Goal: Task Accomplishment & Management: Manage account settings

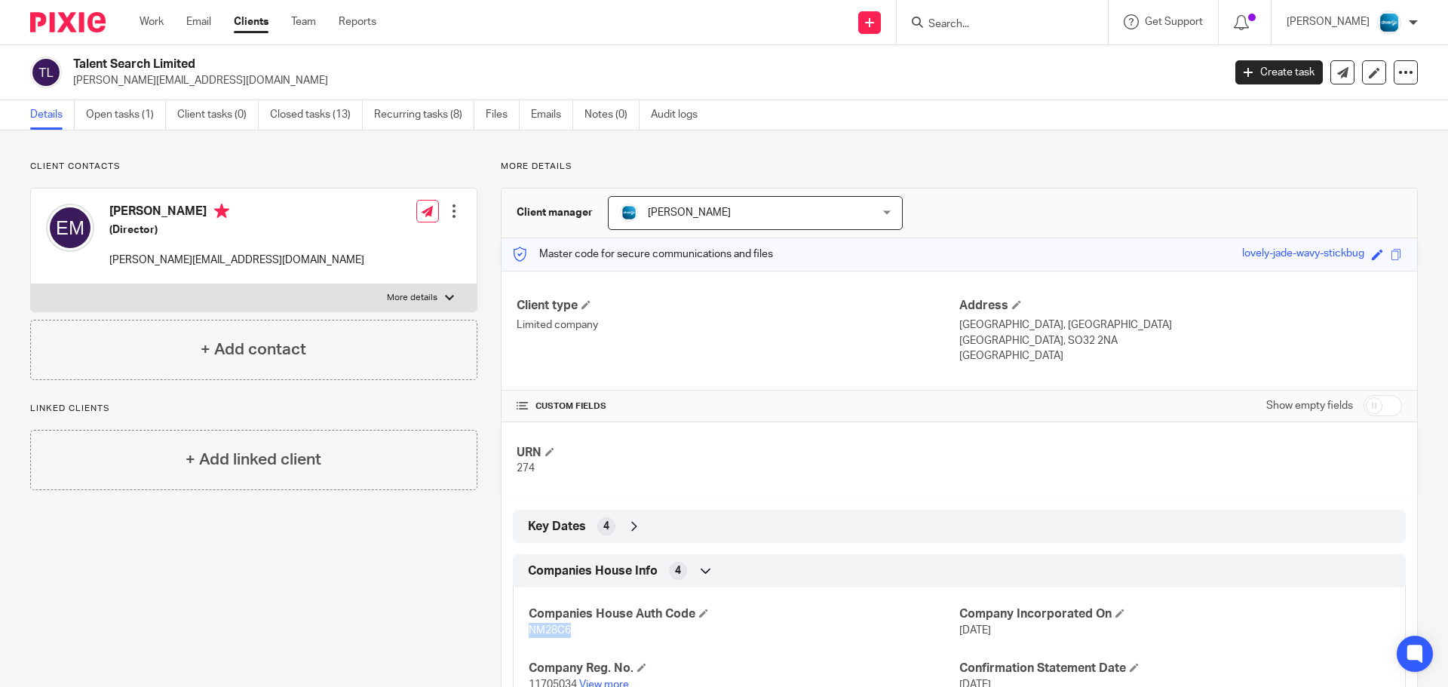
scroll to position [156, 0]
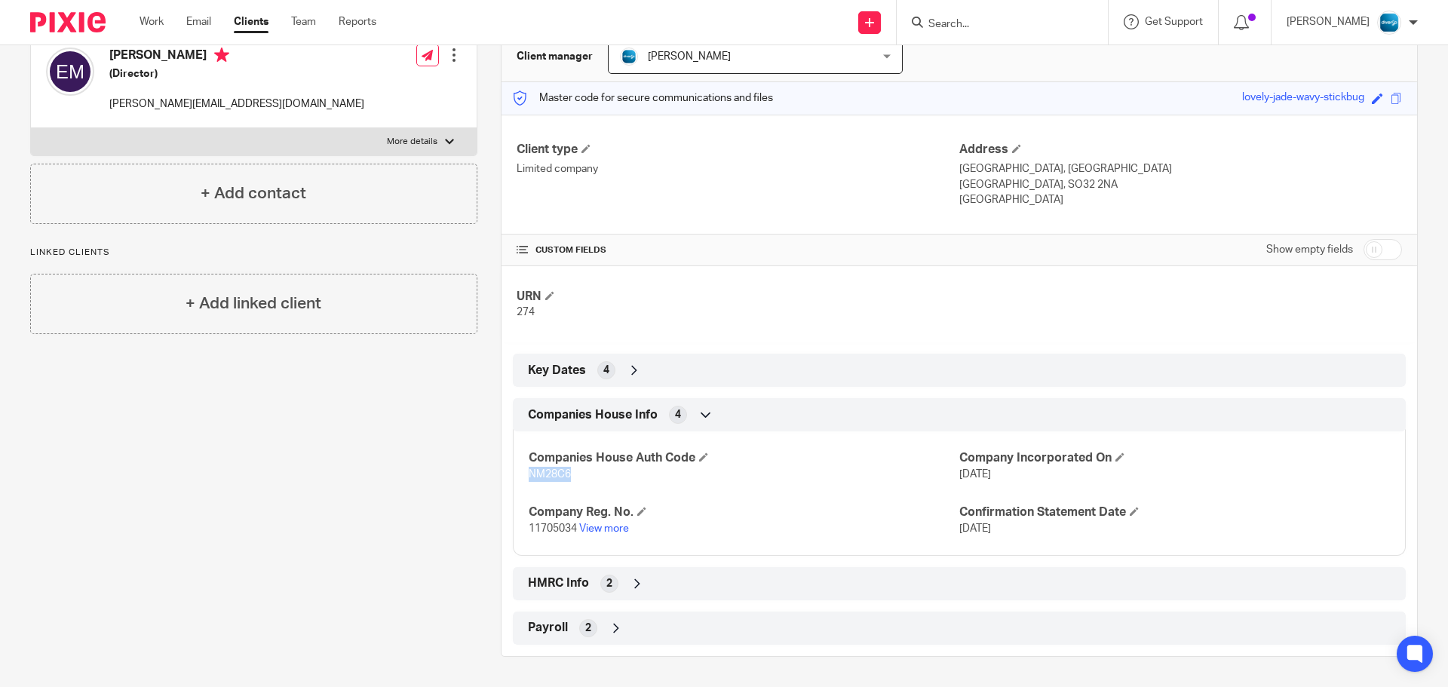
click at [982, 19] on input "Search" at bounding box center [995, 25] width 136 height 14
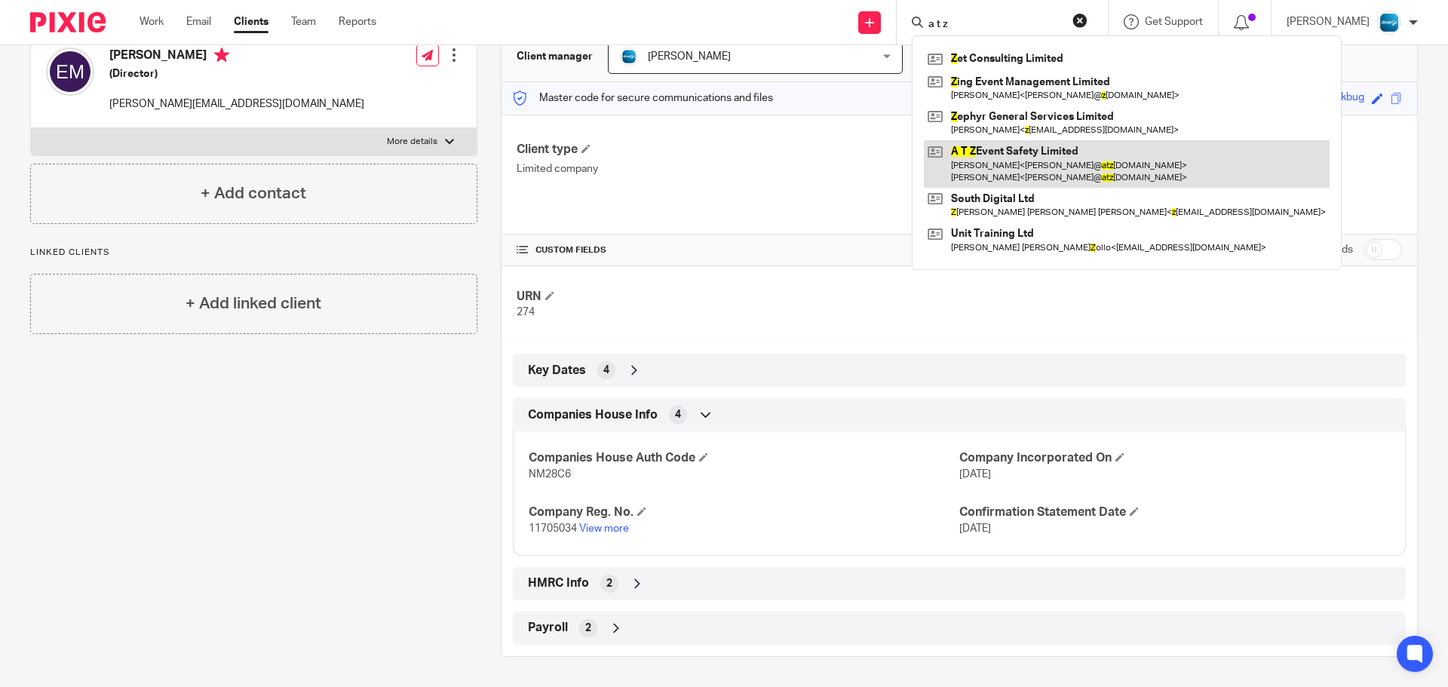
type input "a t z"
click at [1030, 152] on link at bounding box center [1127, 163] width 406 height 47
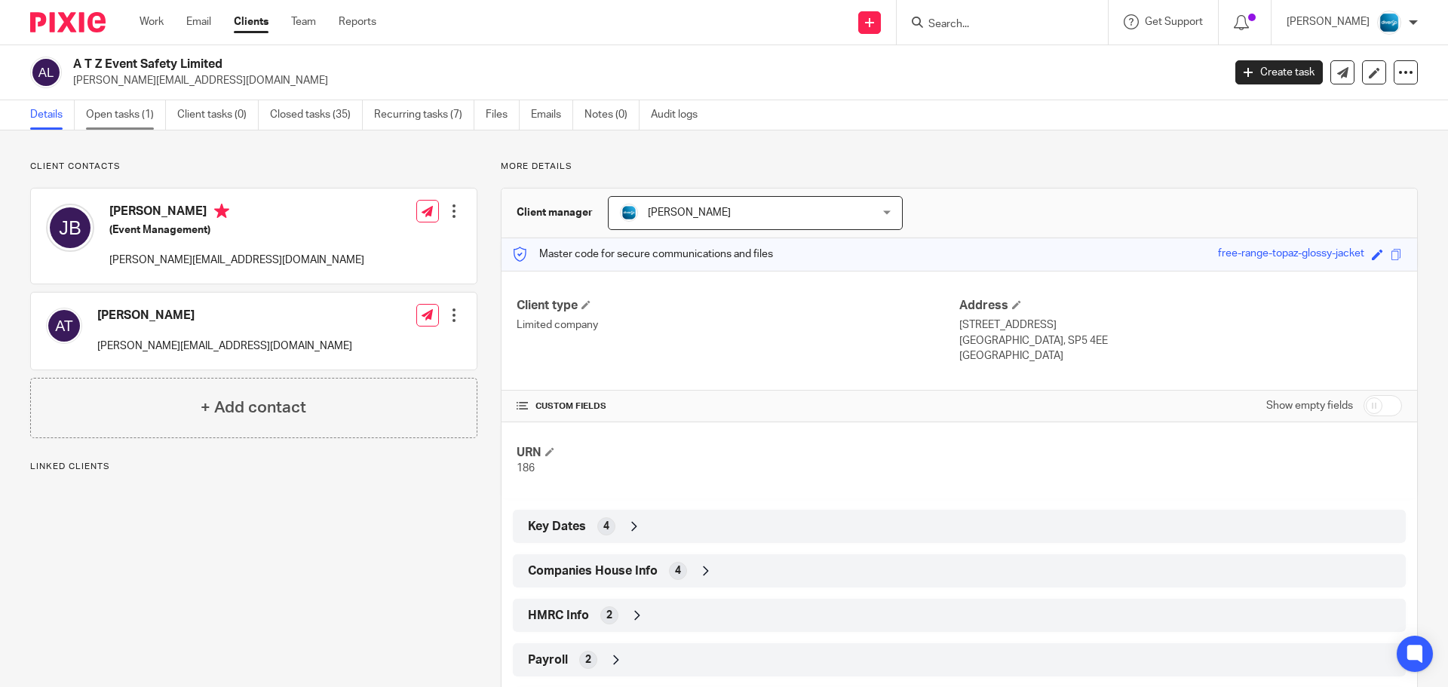
click at [119, 106] on link "Open tasks (1)" at bounding box center [126, 114] width 80 height 29
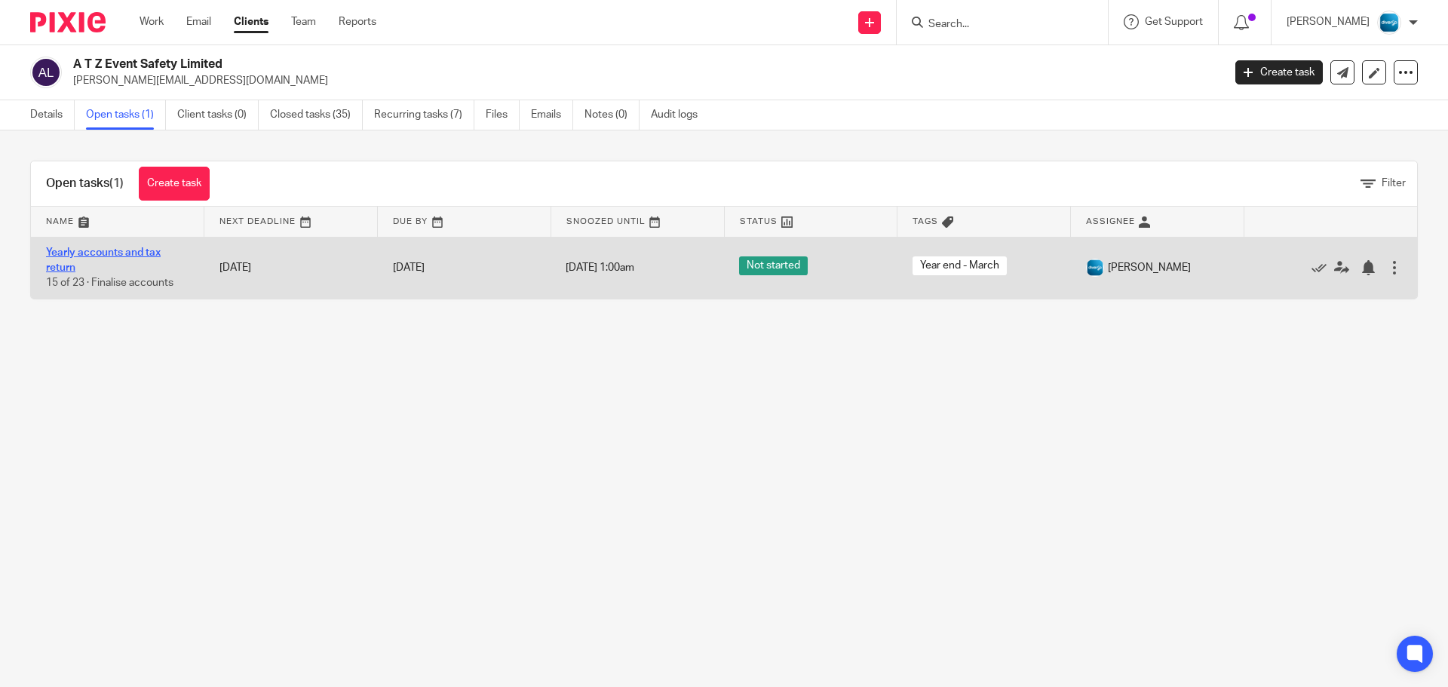
click at [108, 248] on link "Yearly accounts and tax return" at bounding box center [103, 260] width 115 height 26
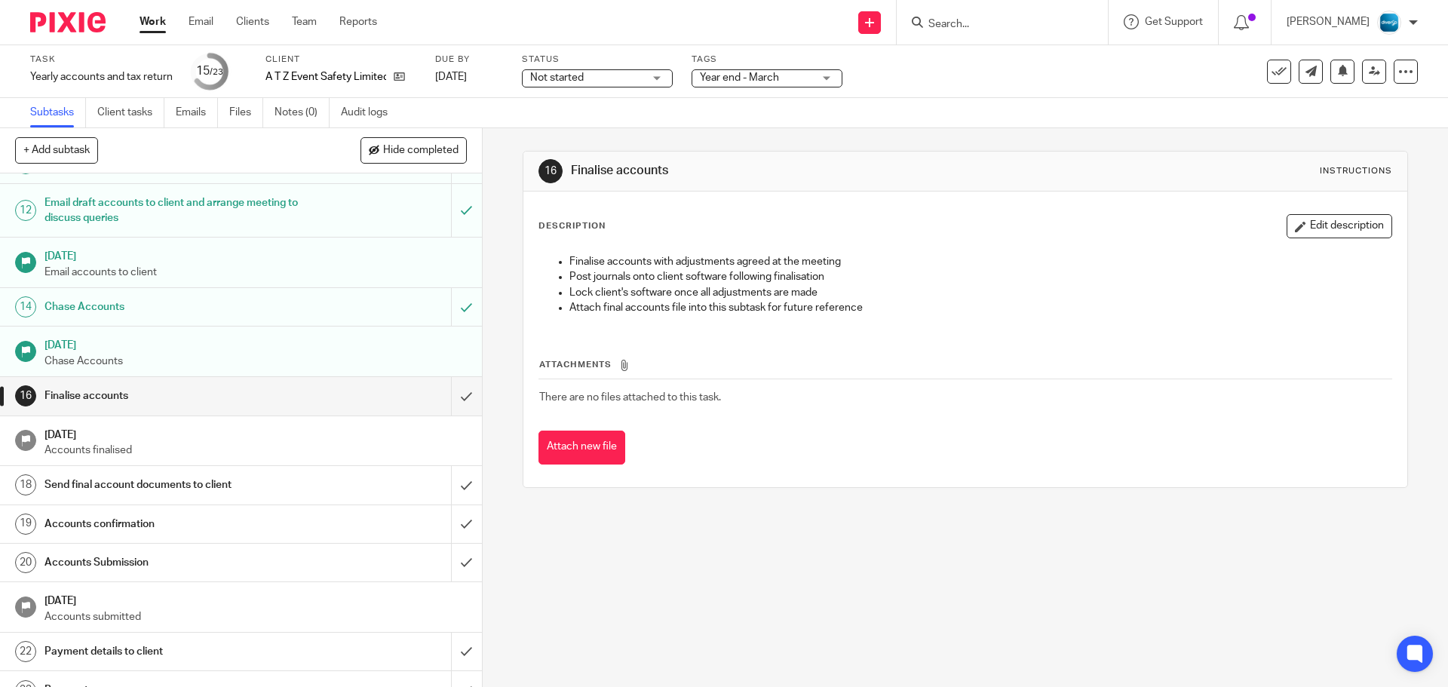
scroll to position [462, 0]
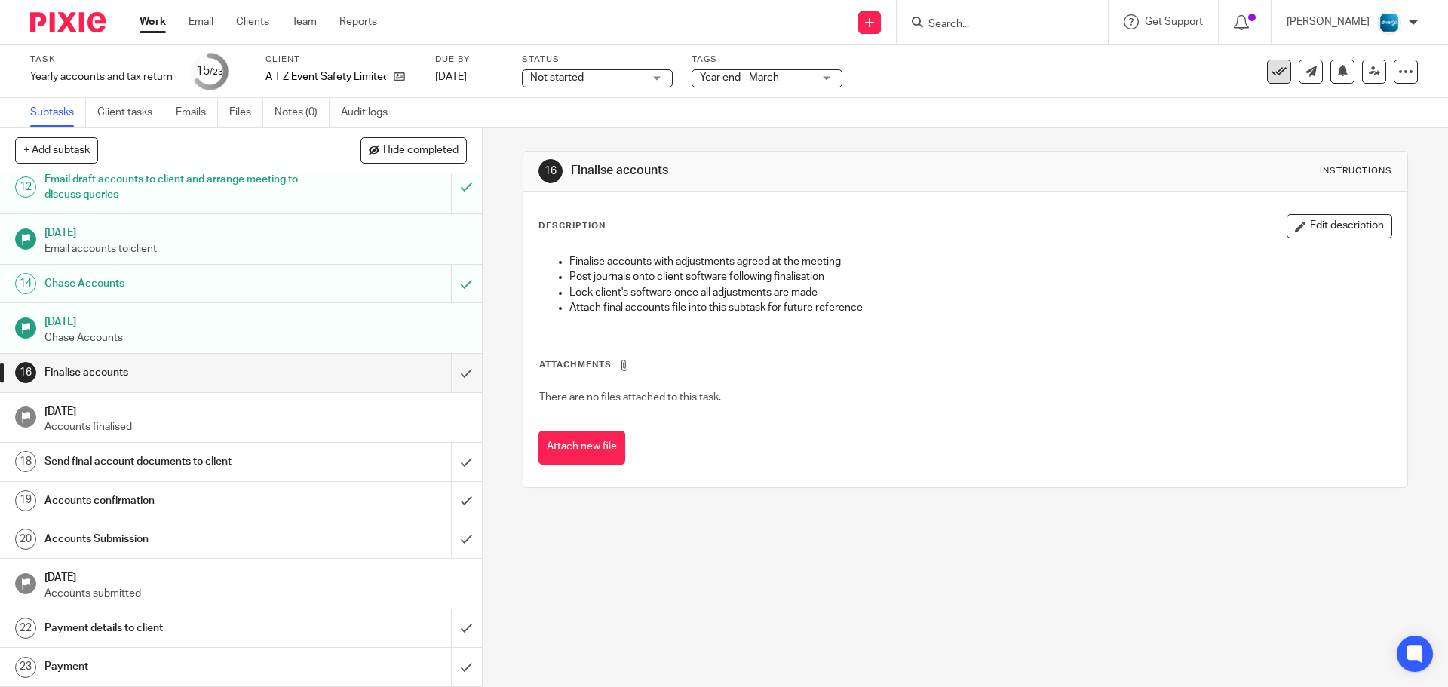
click at [1272, 66] on icon at bounding box center [1278, 71] width 15 height 15
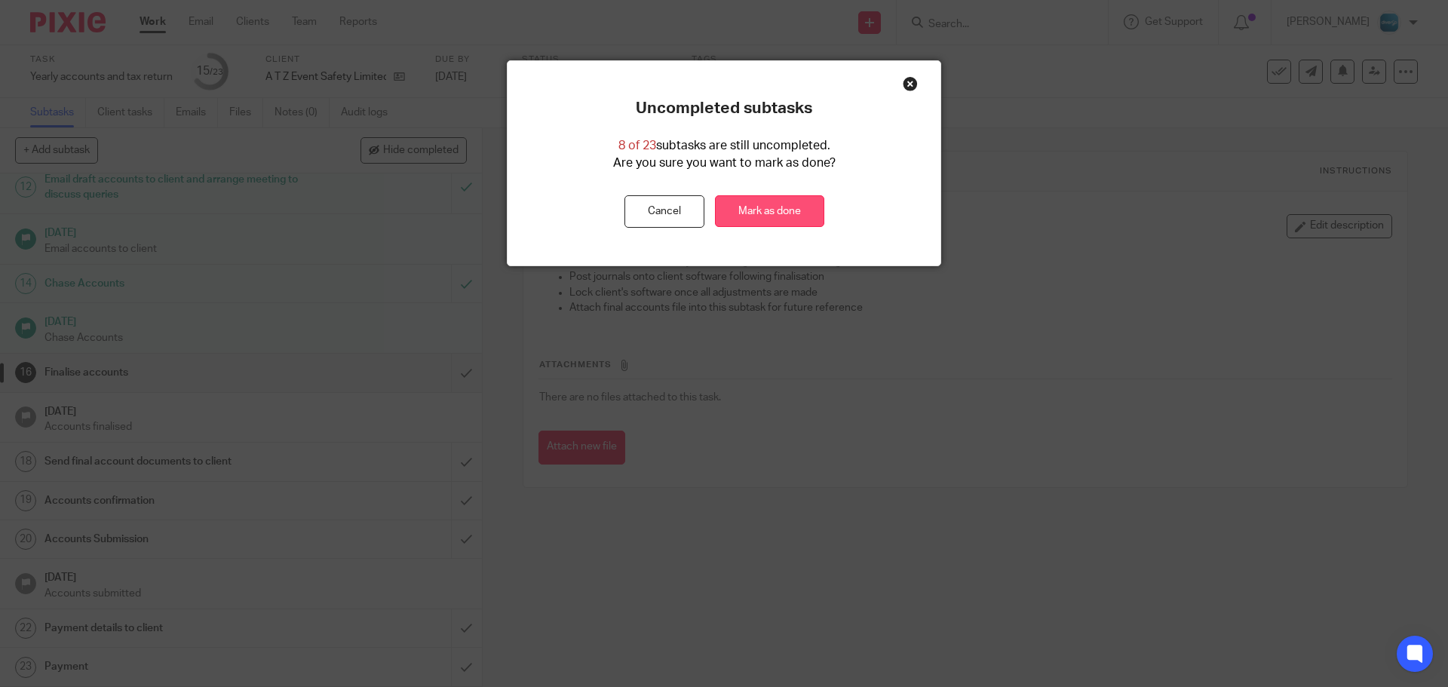
click at [753, 217] on link "Mark as done" at bounding box center [769, 211] width 109 height 32
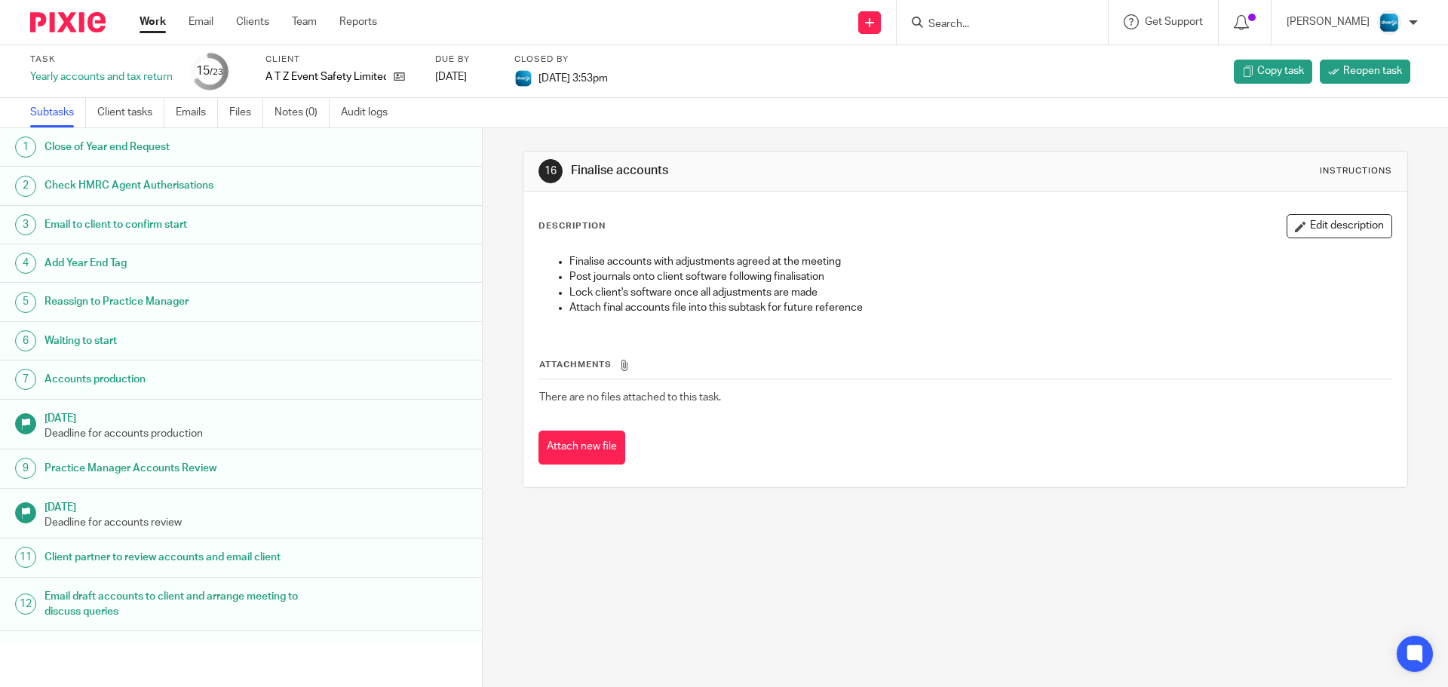
click at [988, 20] on input "Search" at bounding box center [995, 25] width 136 height 14
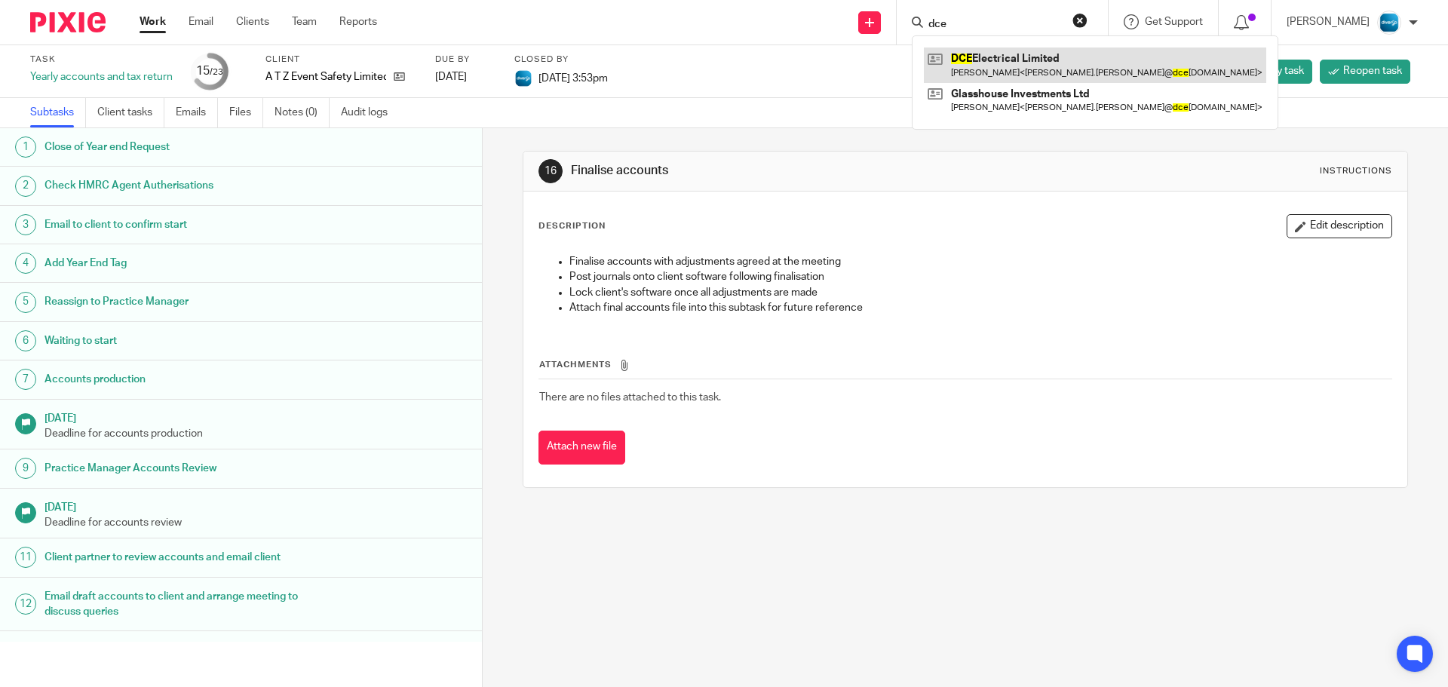
type input "dce"
click at [1003, 61] on link at bounding box center [1095, 64] width 342 height 35
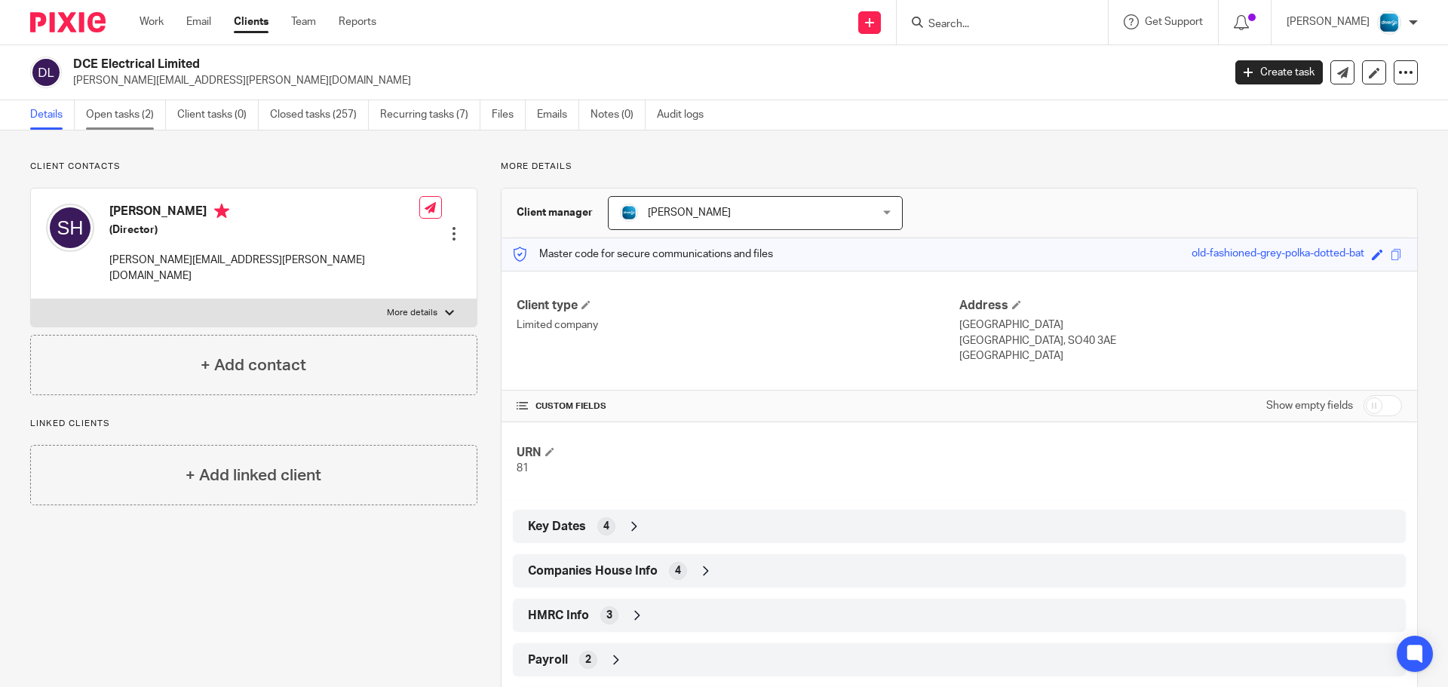
click at [118, 121] on link "Open tasks (2)" at bounding box center [126, 114] width 80 height 29
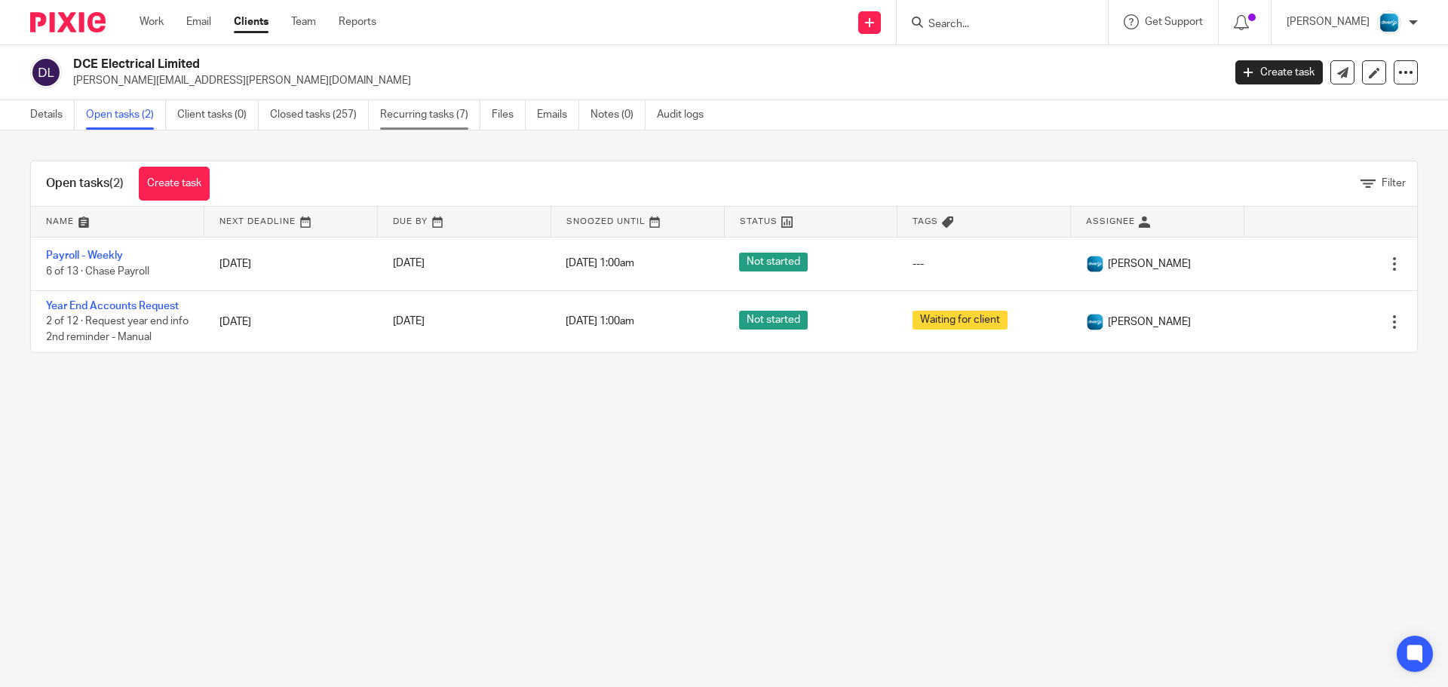
click at [419, 121] on link "Recurring tasks (7)" at bounding box center [430, 114] width 100 height 29
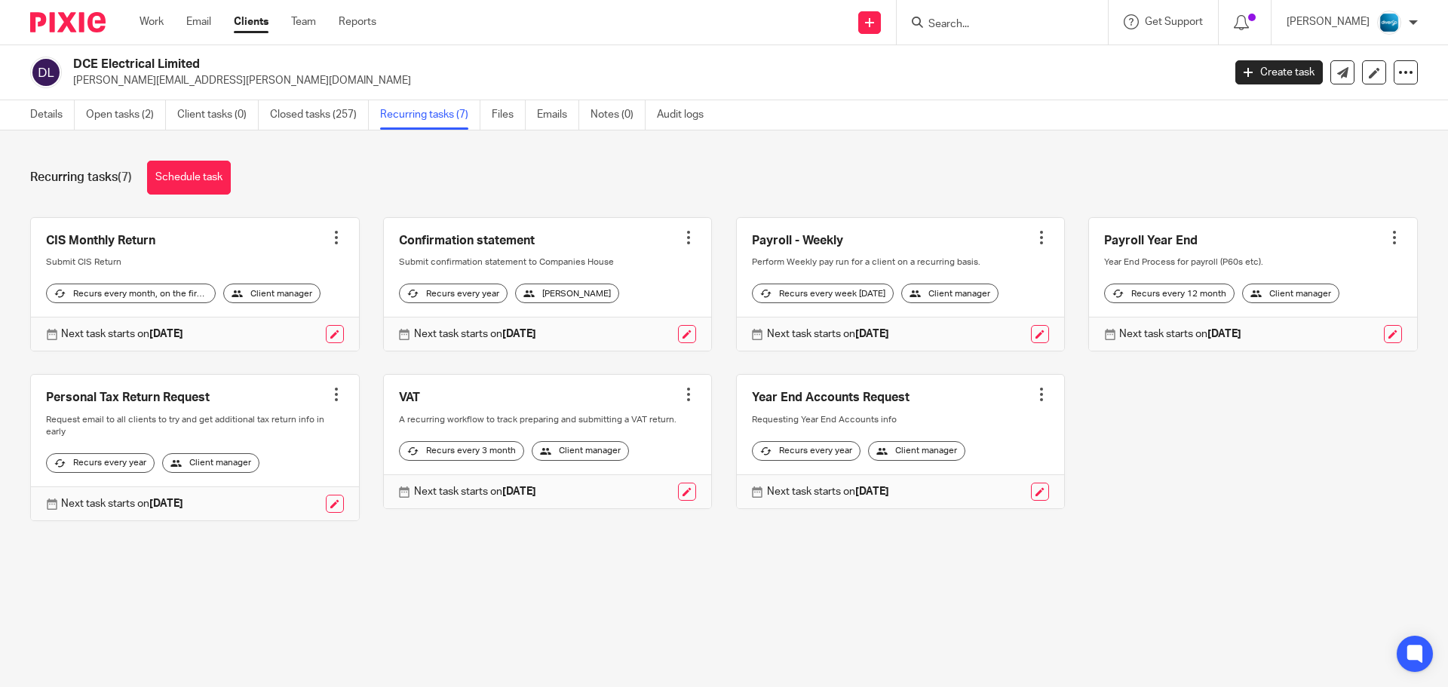
click at [971, 20] on input "Search" at bounding box center [995, 25] width 136 height 14
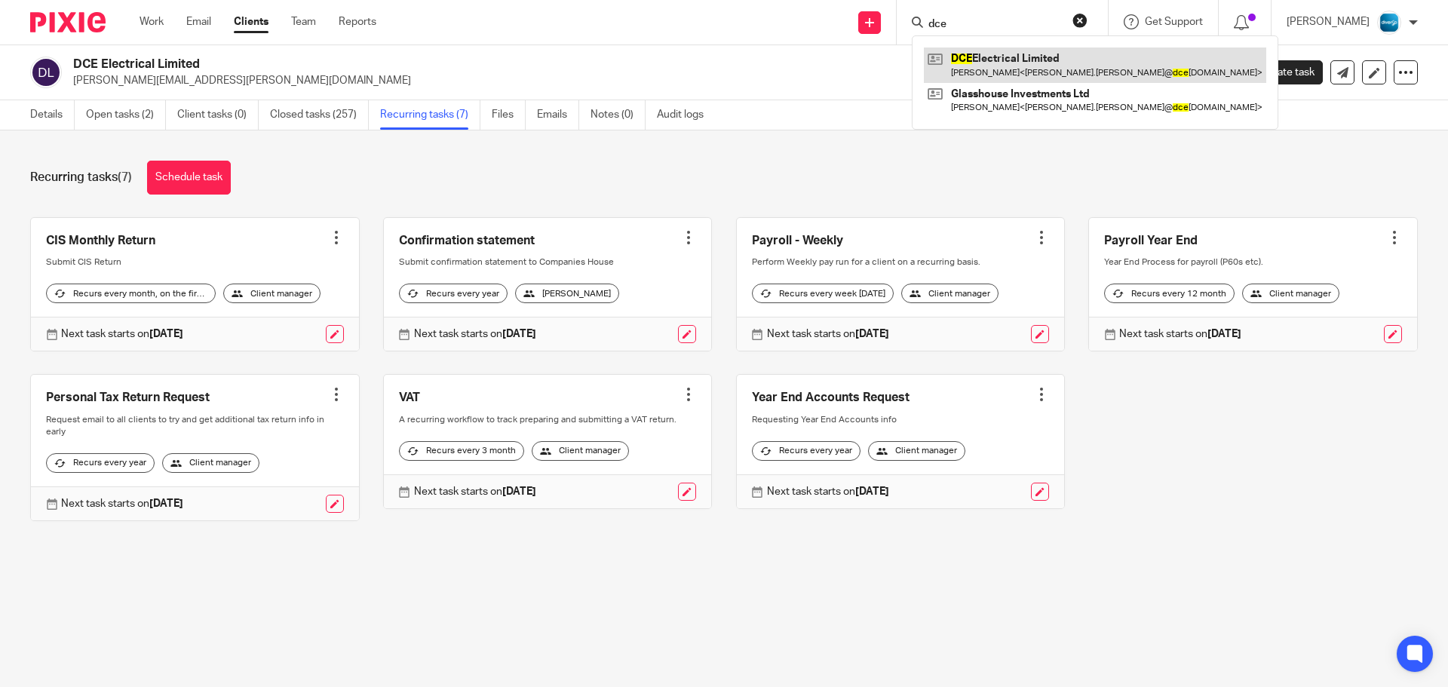
type input "dce"
click at [1003, 66] on link at bounding box center [1095, 64] width 342 height 35
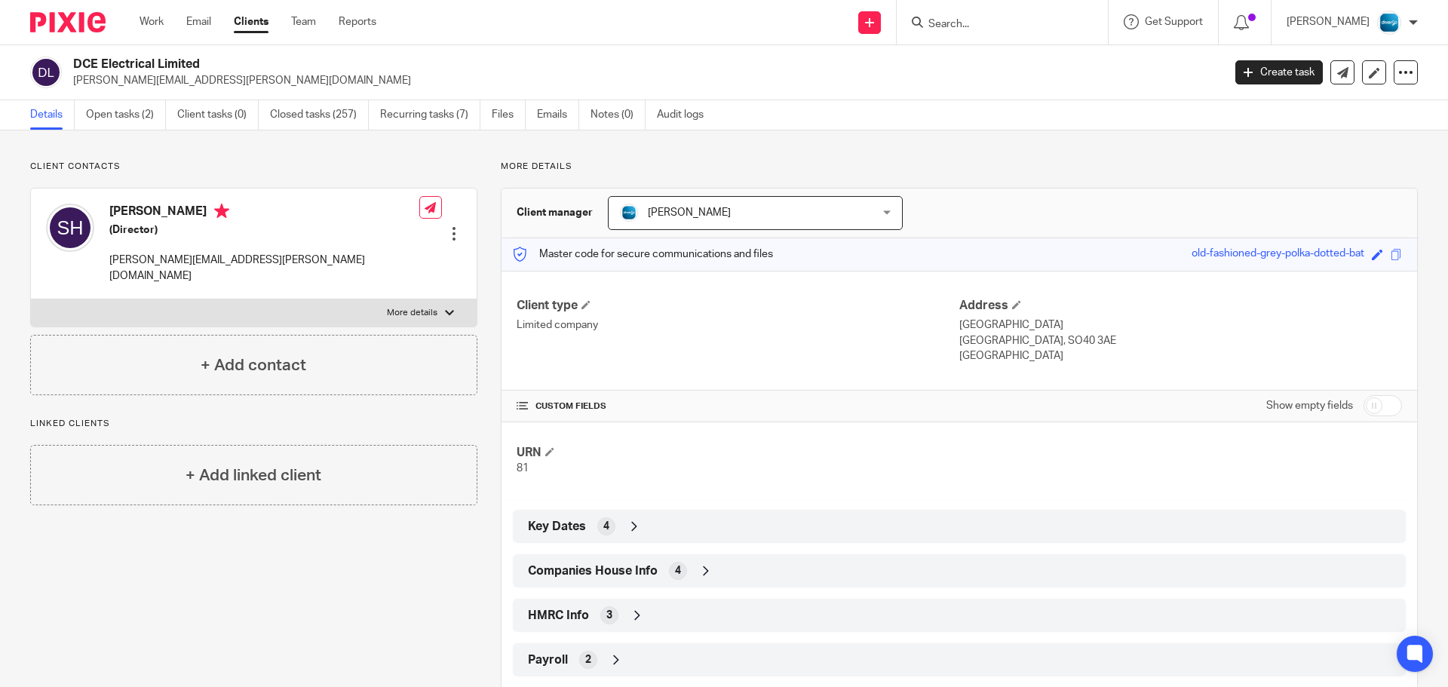
click at [392, 307] on p "More details" at bounding box center [412, 313] width 51 height 12
click at [31, 299] on input "More details" at bounding box center [30, 299] width 1 height 1
checkbox input "true"
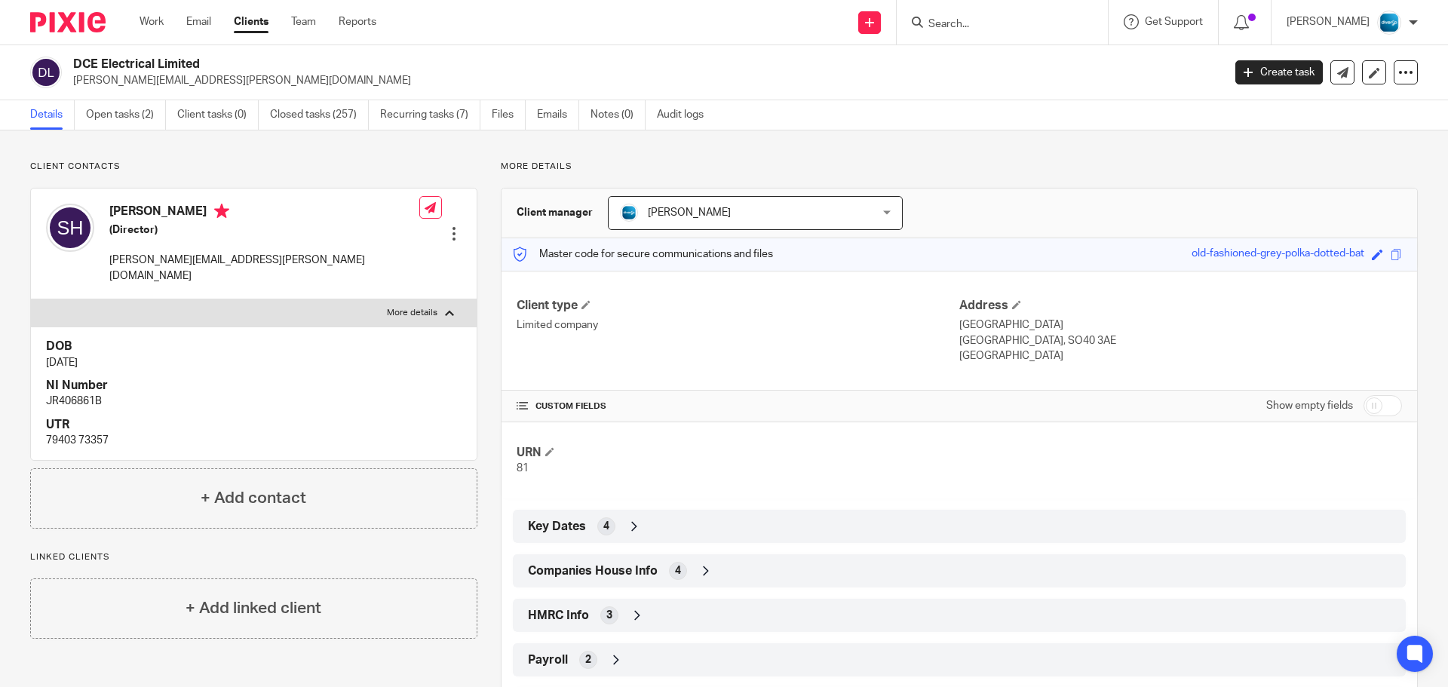
click at [446, 226] on div at bounding box center [453, 233] width 15 height 15
click at [146, 115] on link "Open tasks (2)" at bounding box center [126, 114] width 80 height 29
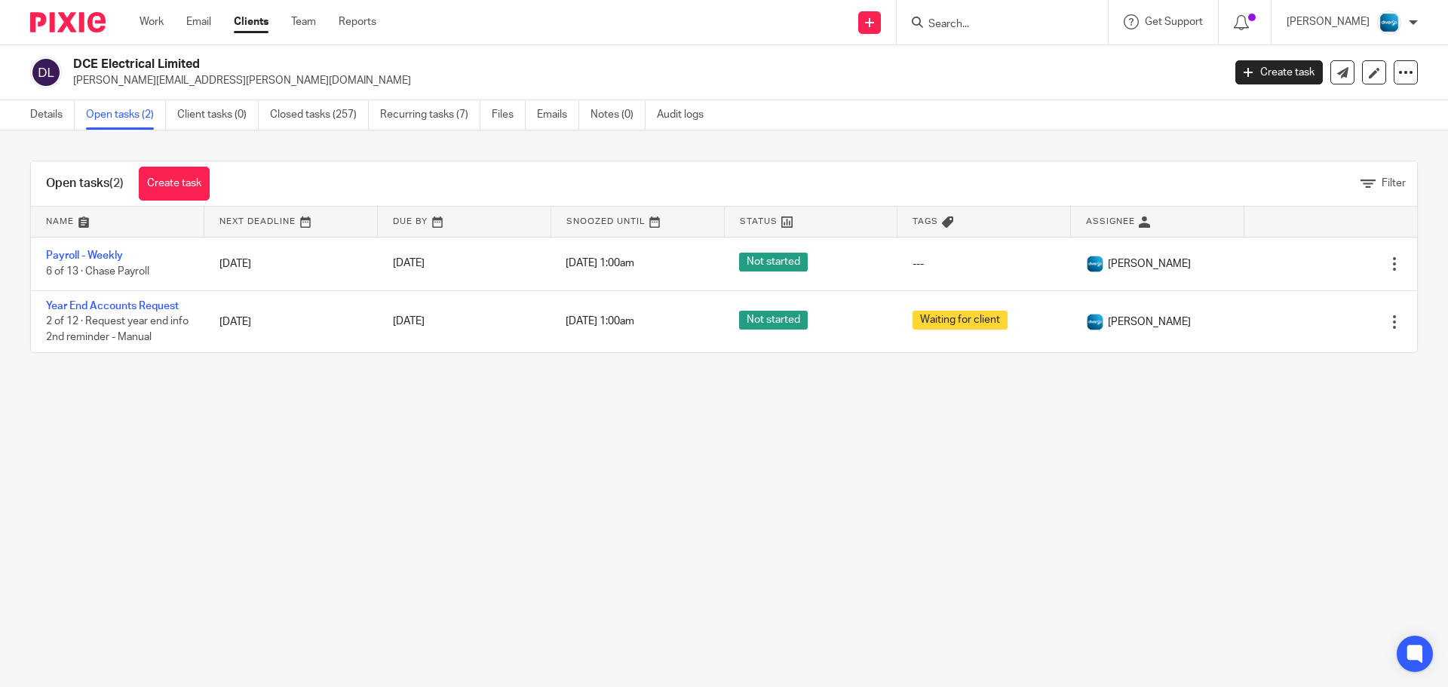
click at [1077, 486] on main "DCE Electrical Limited [PERSON_NAME][EMAIL_ADDRESS][PERSON_NAME][DOMAIN_NAME] C…" at bounding box center [724, 343] width 1448 height 687
